Goal: Task Accomplishment & Management: Manage account settings

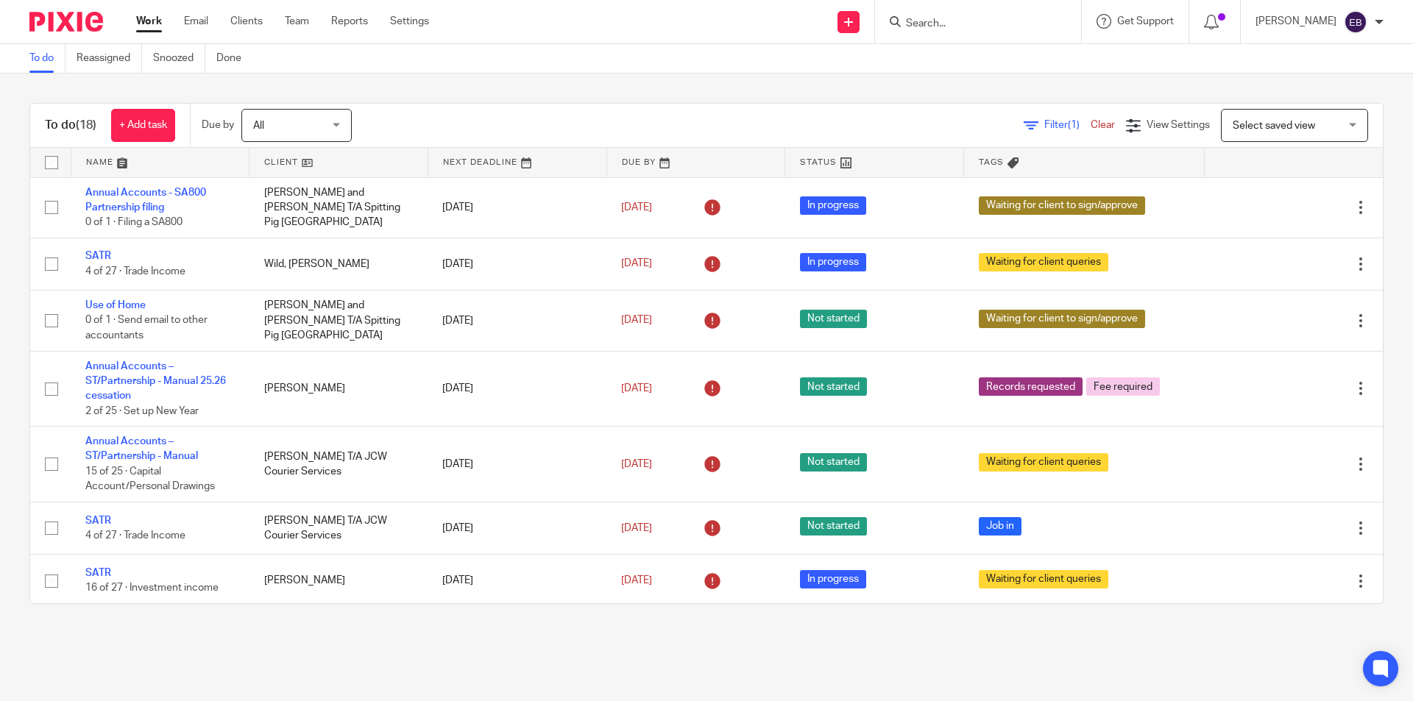
click at [973, 33] on div at bounding box center [978, 21] width 206 height 43
click at [936, 27] on input "Search" at bounding box center [971, 24] width 132 height 13
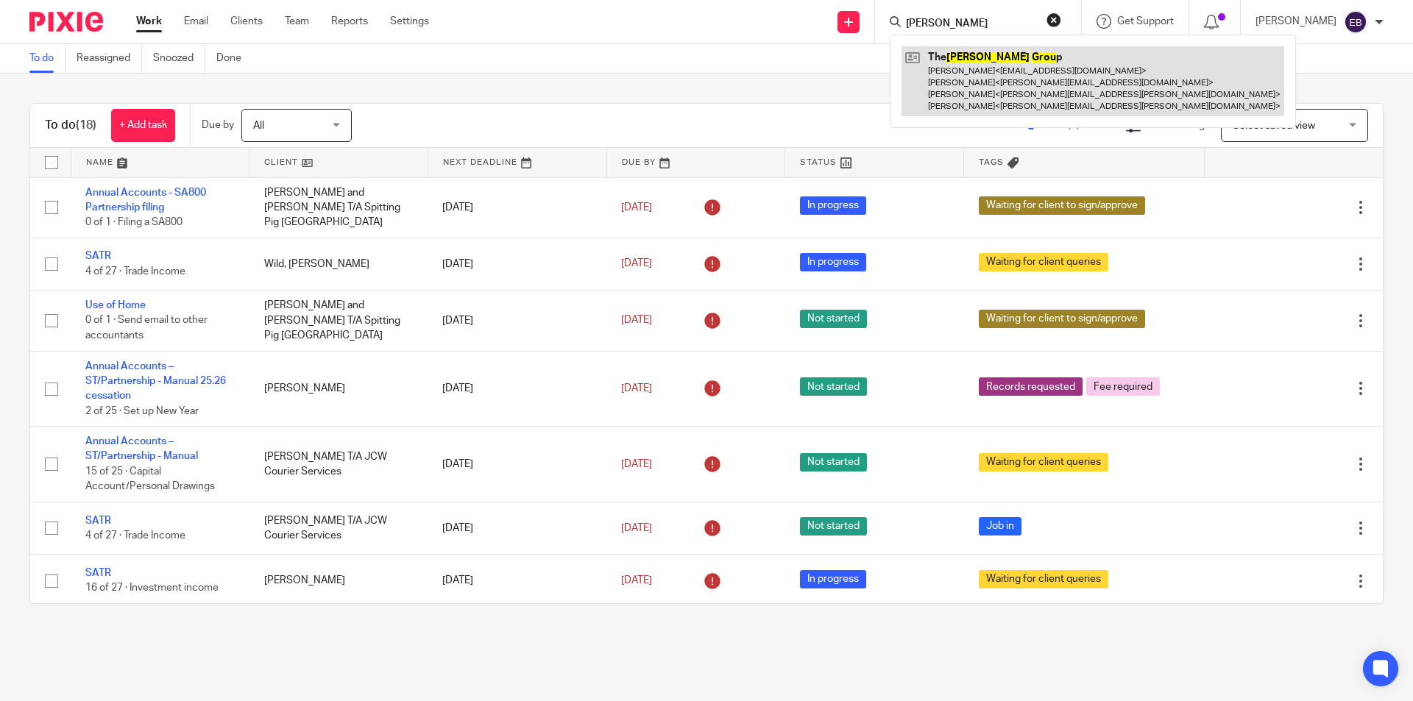
type input "alex grou"
click at [953, 82] on link at bounding box center [1093, 81] width 383 height 70
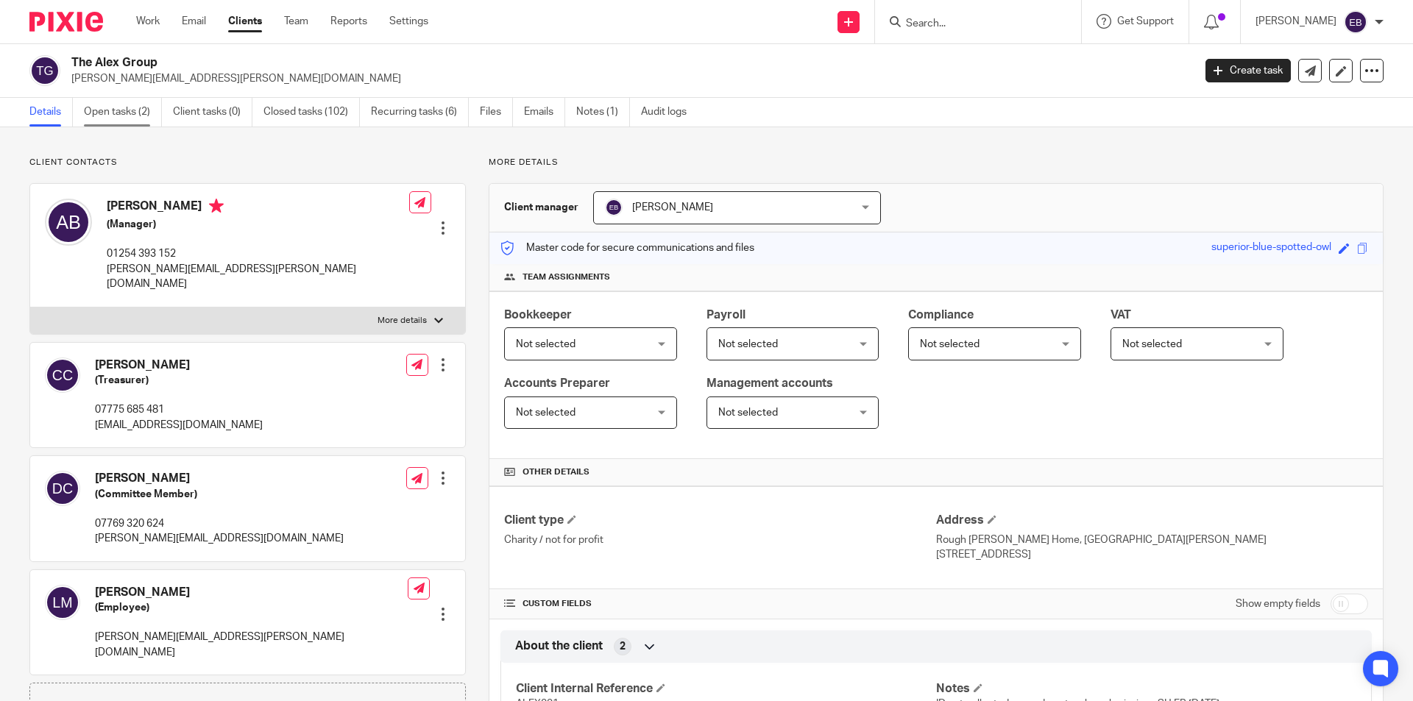
click at [113, 115] on link "Open tasks (2)" at bounding box center [123, 112] width 78 height 29
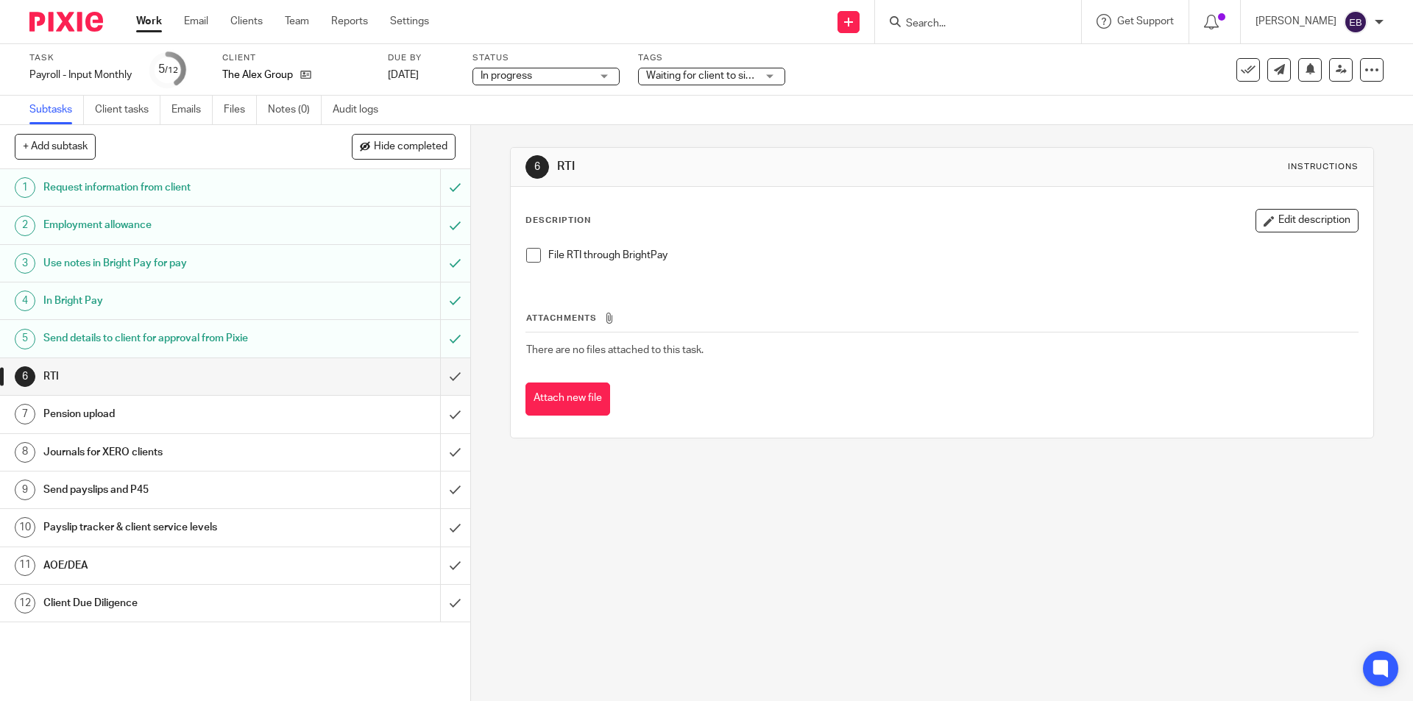
click at [178, 342] on h1 "Send details to client for approval from Pixie" at bounding box center [170, 339] width 255 height 22
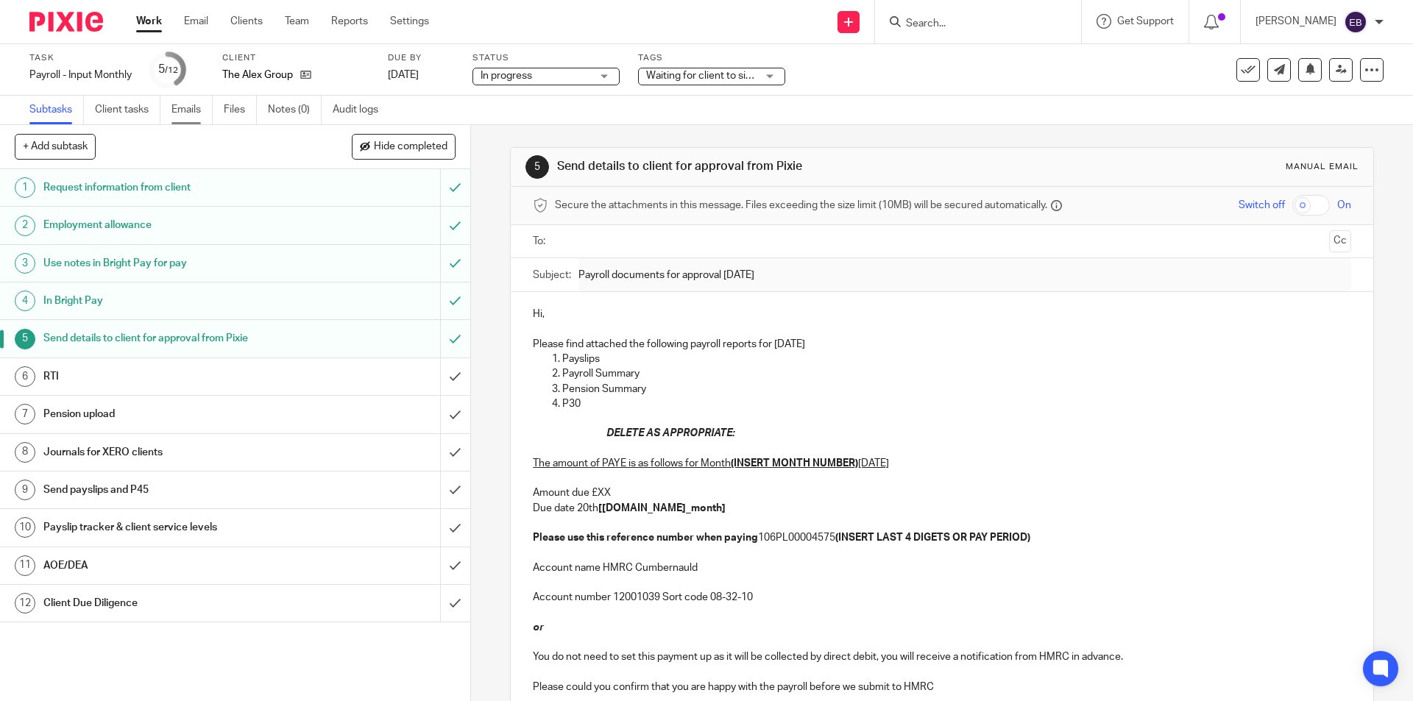
click at [194, 100] on link "Emails" at bounding box center [192, 110] width 41 height 29
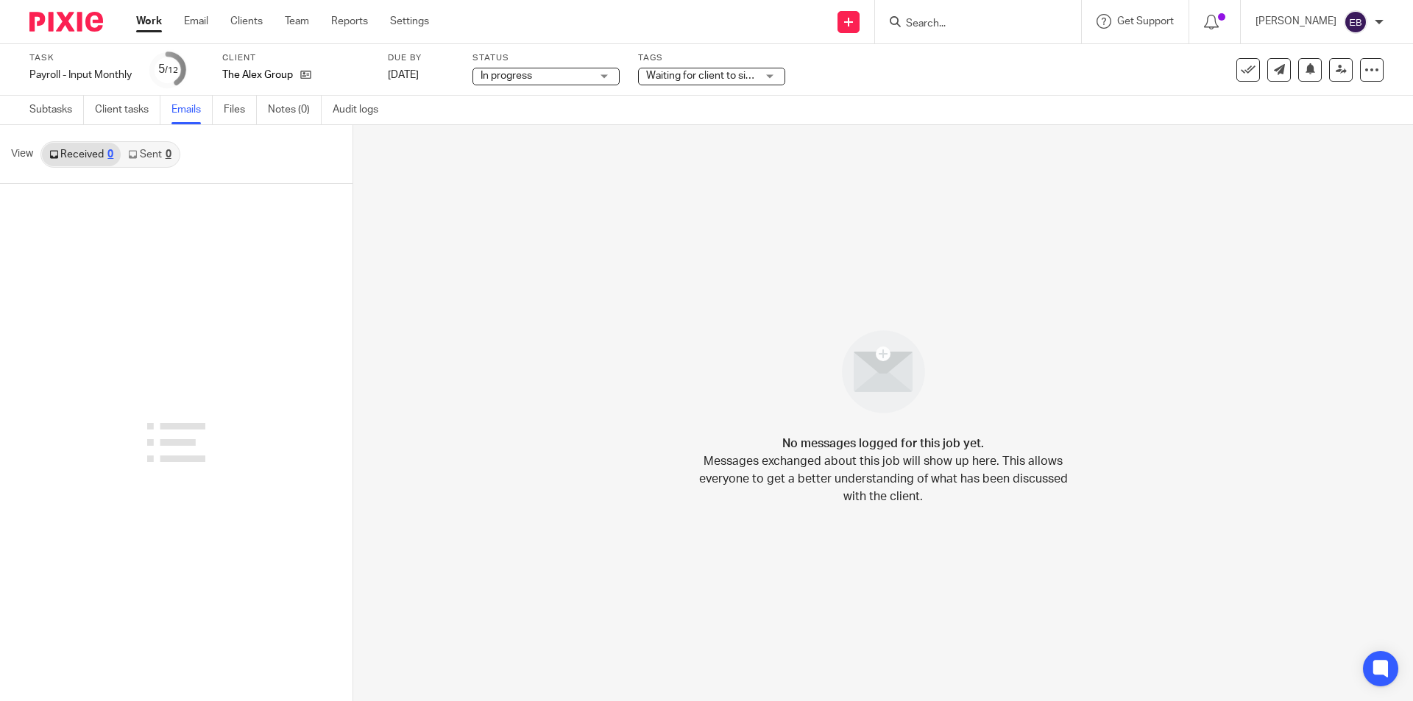
click at [148, 166] on div "Received 0 Sent 0" at bounding box center [110, 154] width 140 height 26
click at [141, 164] on link "Sent 0" at bounding box center [149, 155] width 57 height 24
